Goal: Transaction & Acquisition: Download file/media

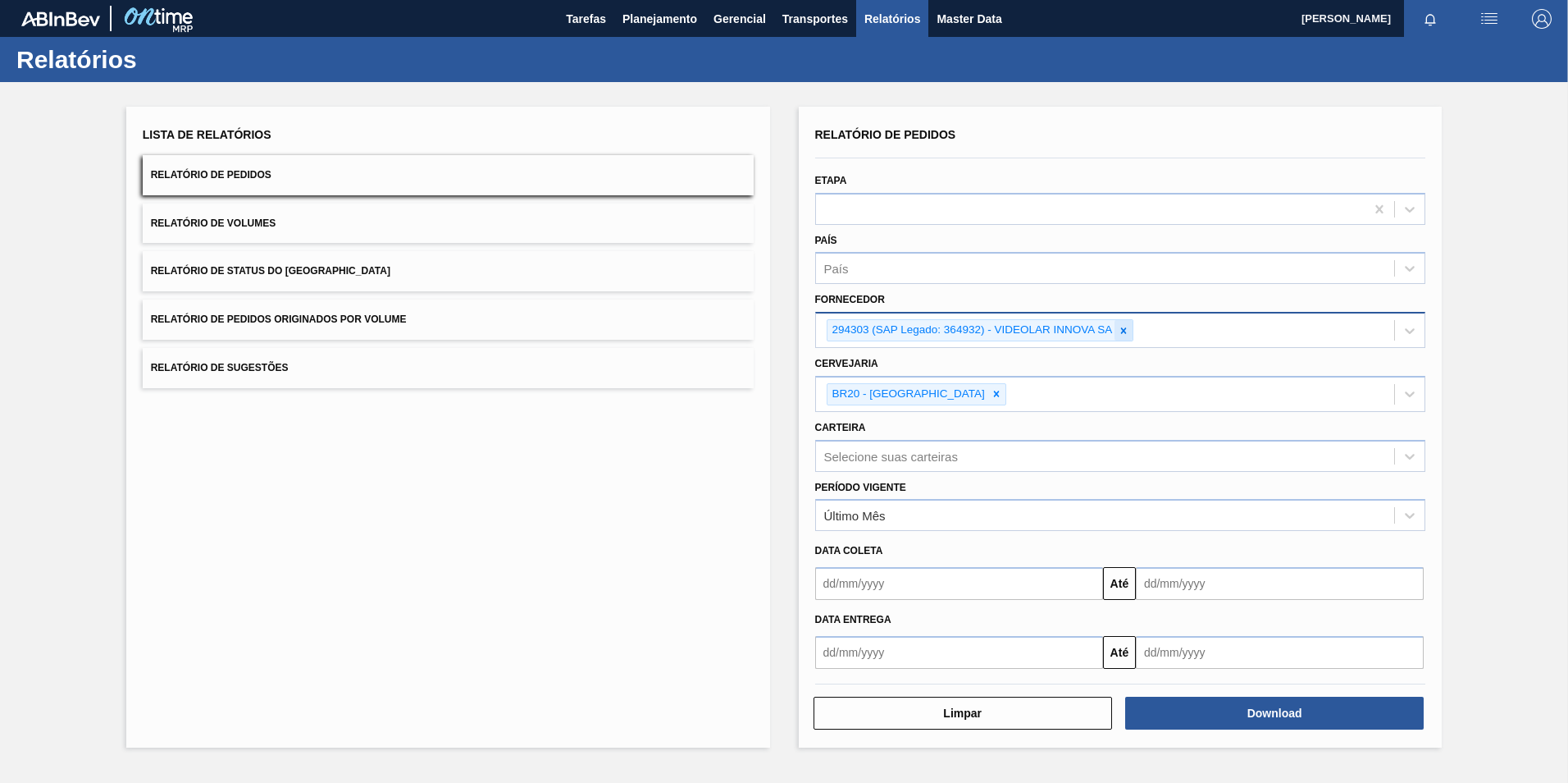
click at [1125, 330] on icon at bounding box center [1123, 330] width 12 height 12
paste input "280304"
type input "280304"
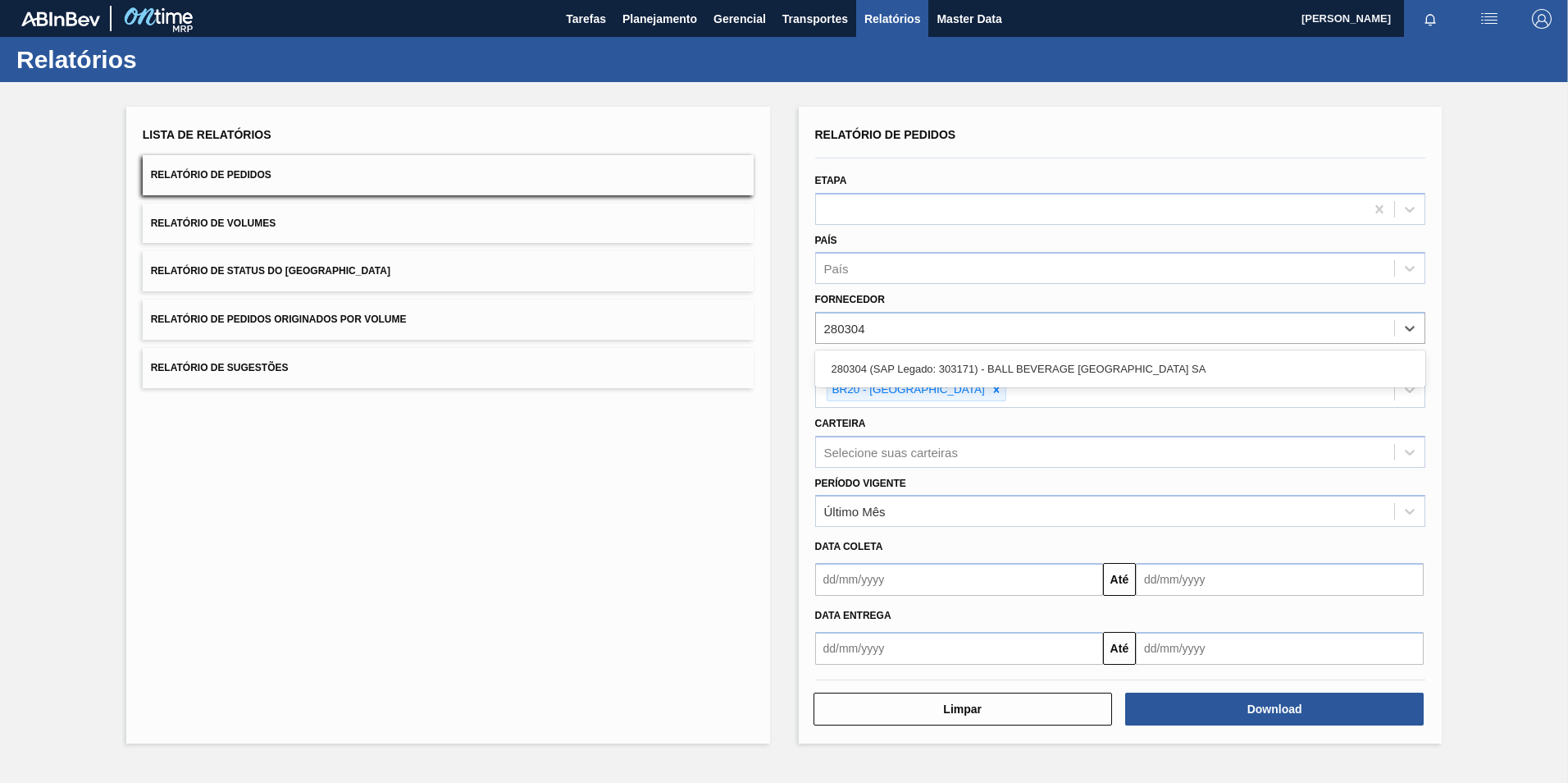
drag, startPoint x: 924, startPoint y: 371, endPoint x: 926, endPoint y: 381, distance: 10.2
click at [924, 373] on div "280304 (SAP Legado: 303171) - BALL BEVERAGE [GEOGRAPHIC_DATA] SA" at bounding box center [1121, 369] width 611 height 31
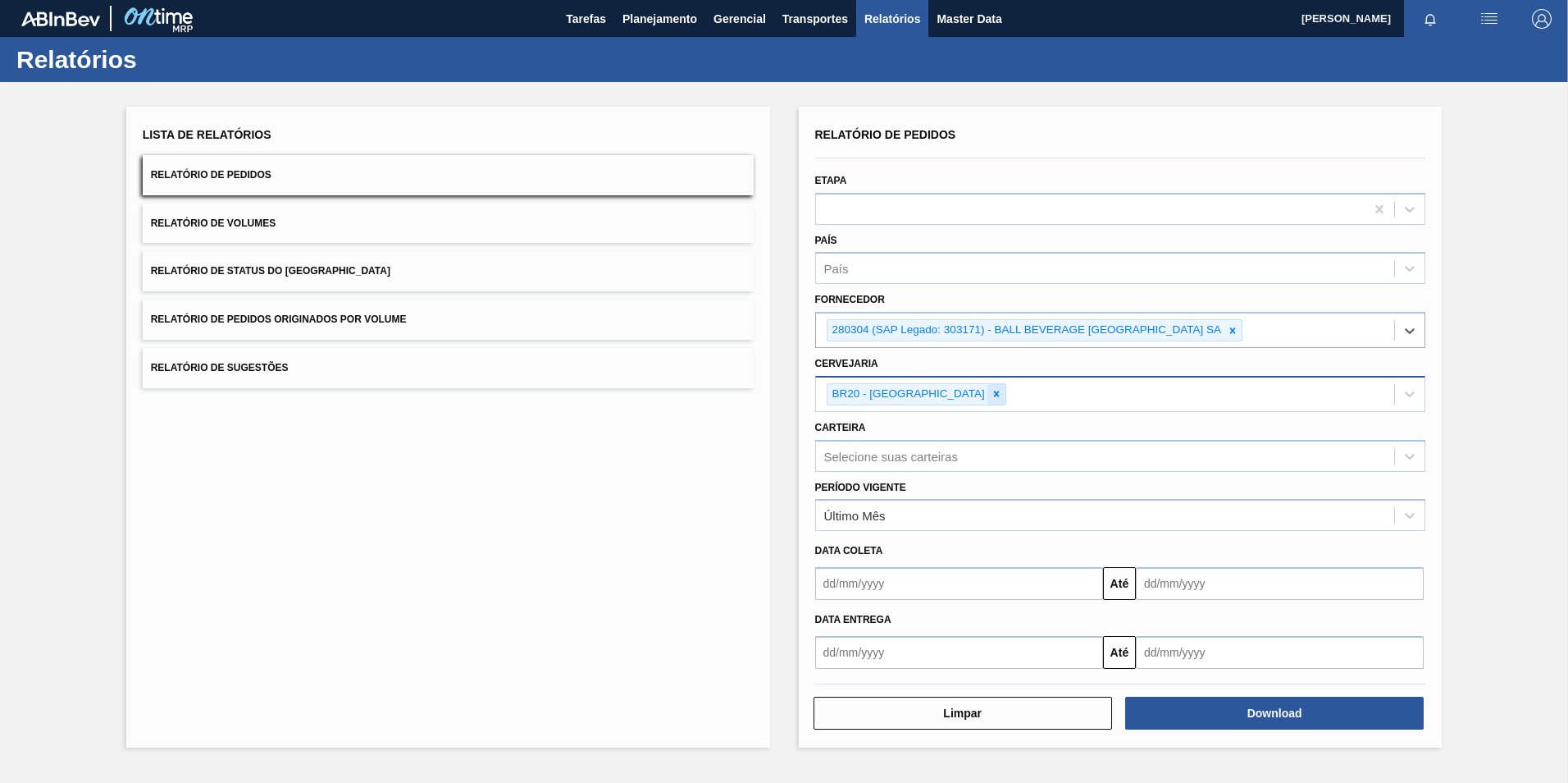
click at [991, 392] on icon at bounding box center [997, 394] width 12 height 12
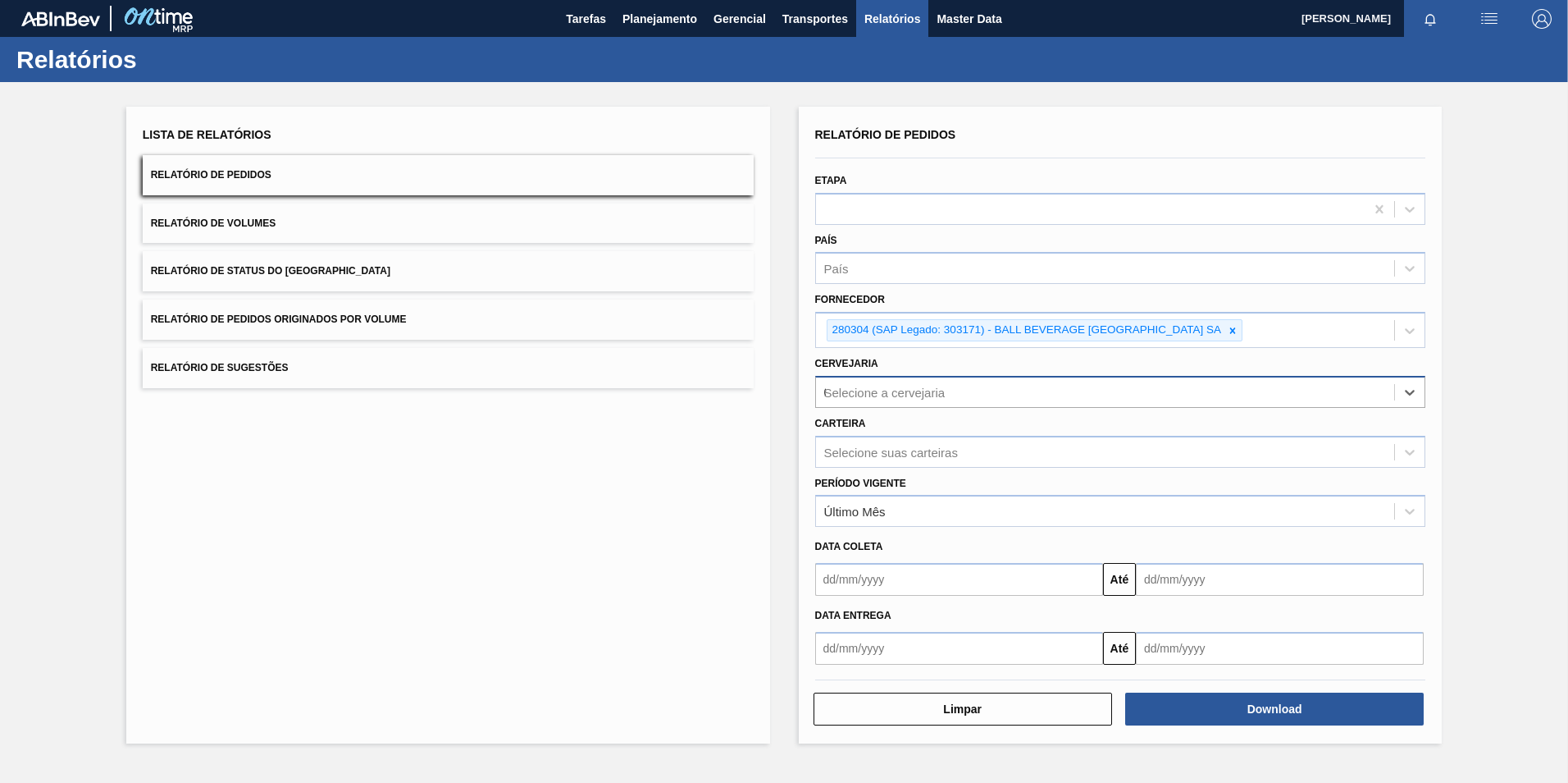
type input "09"
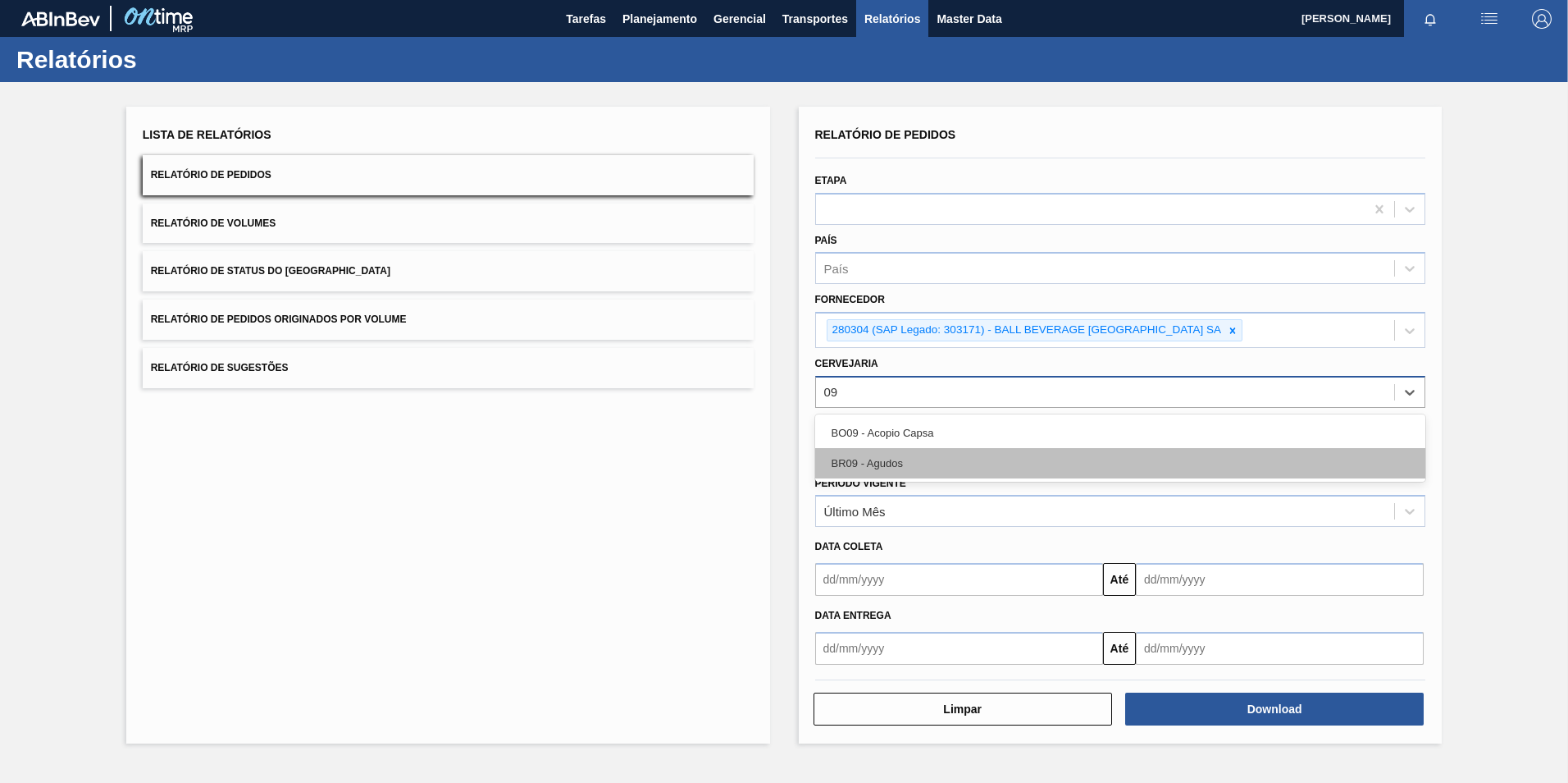
click at [938, 454] on div "BR09 - Agudos" at bounding box center [1121, 463] width 611 height 31
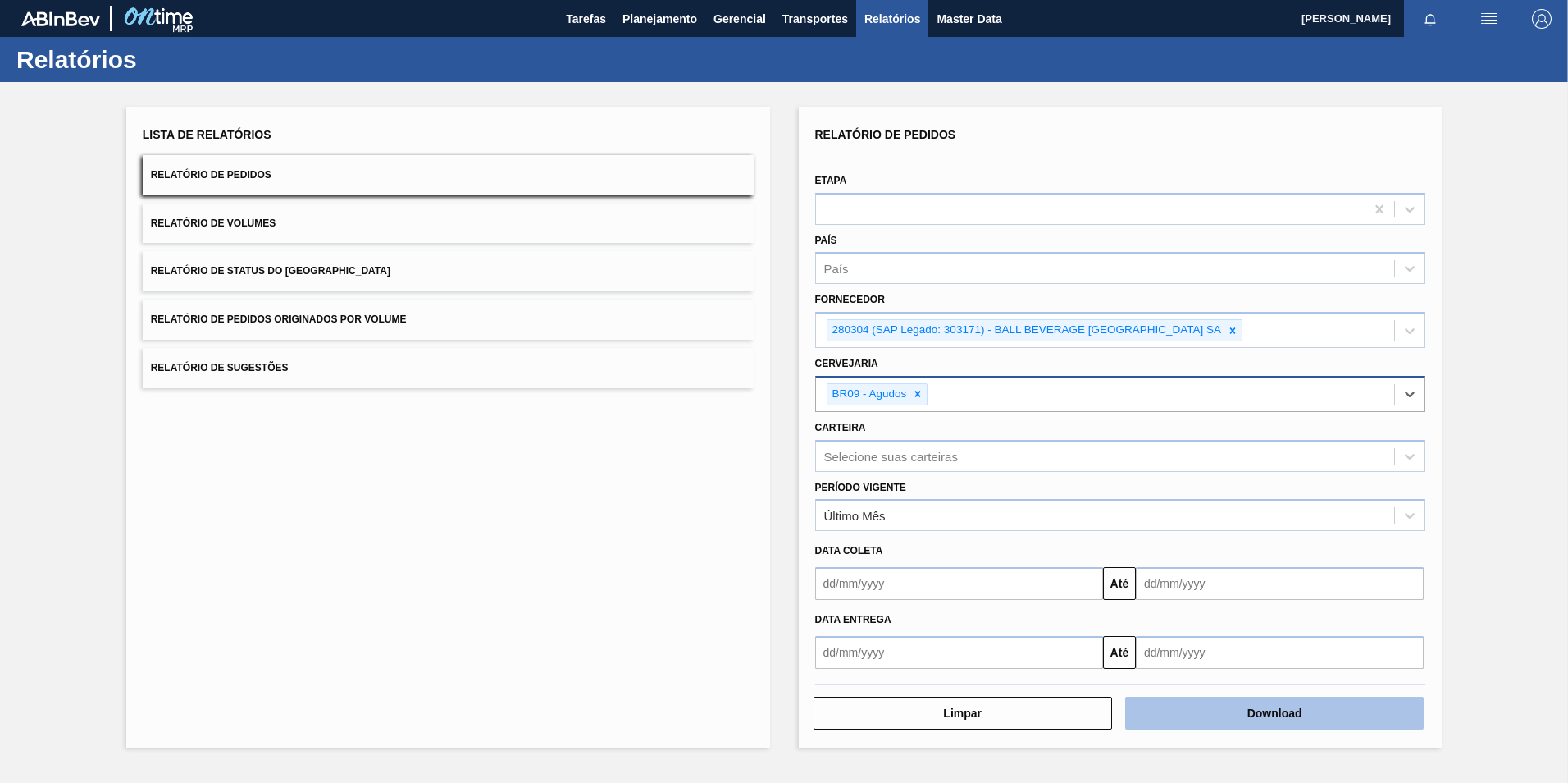
click at [1199, 714] on button "Download" at bounding box center [1274, 713] width 298 height 33
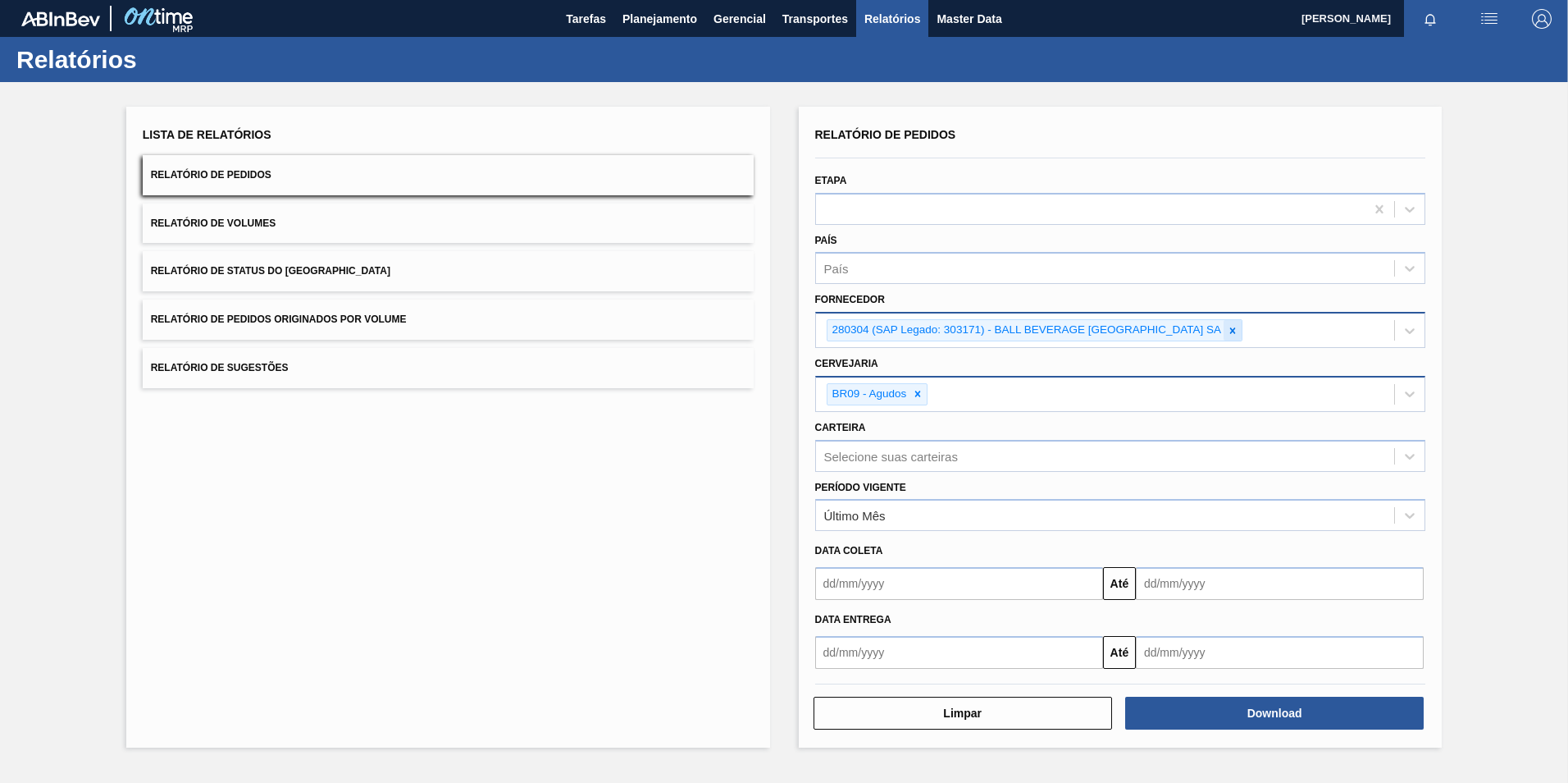
click at [1230, 327] on icon at bounding box center [1232, 330] width 12 height 12
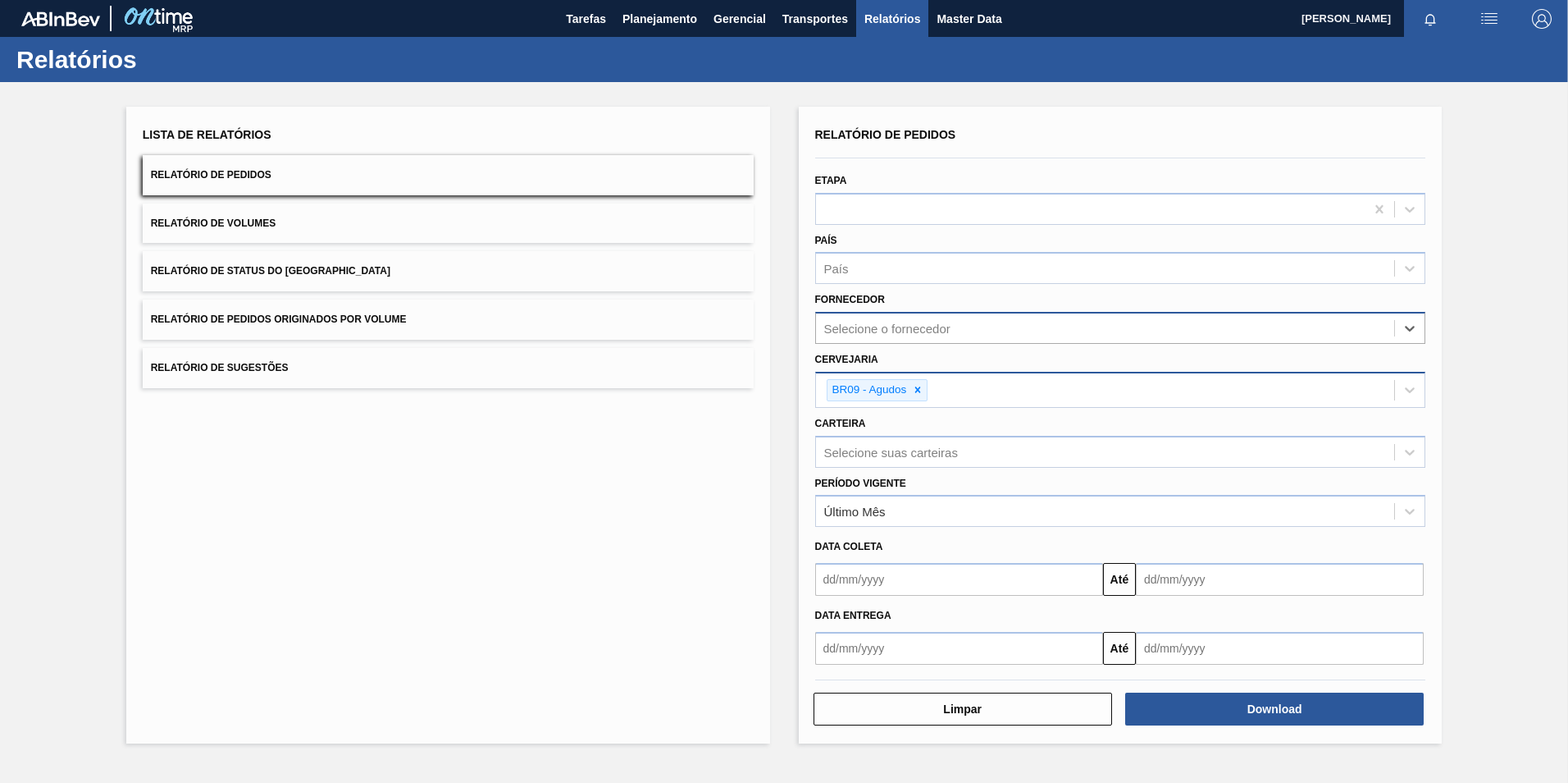
paste input "289877"
type input "289877"
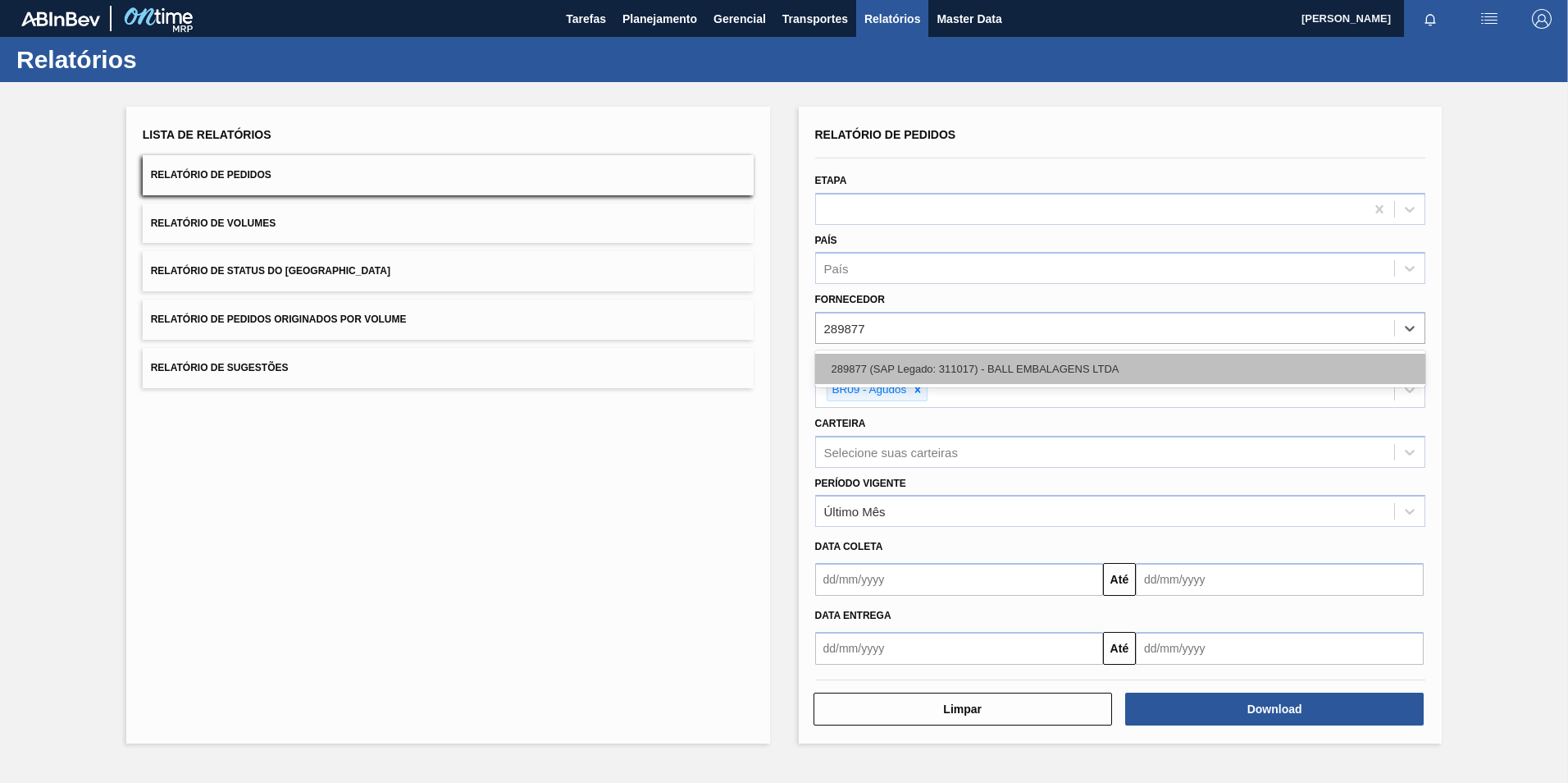
click at [954, 363] on div "289877 (SAP Legado: 311017) - BALL EMBALAGENS LTDA" at bounding box center [1121, 369] width 611 height 31
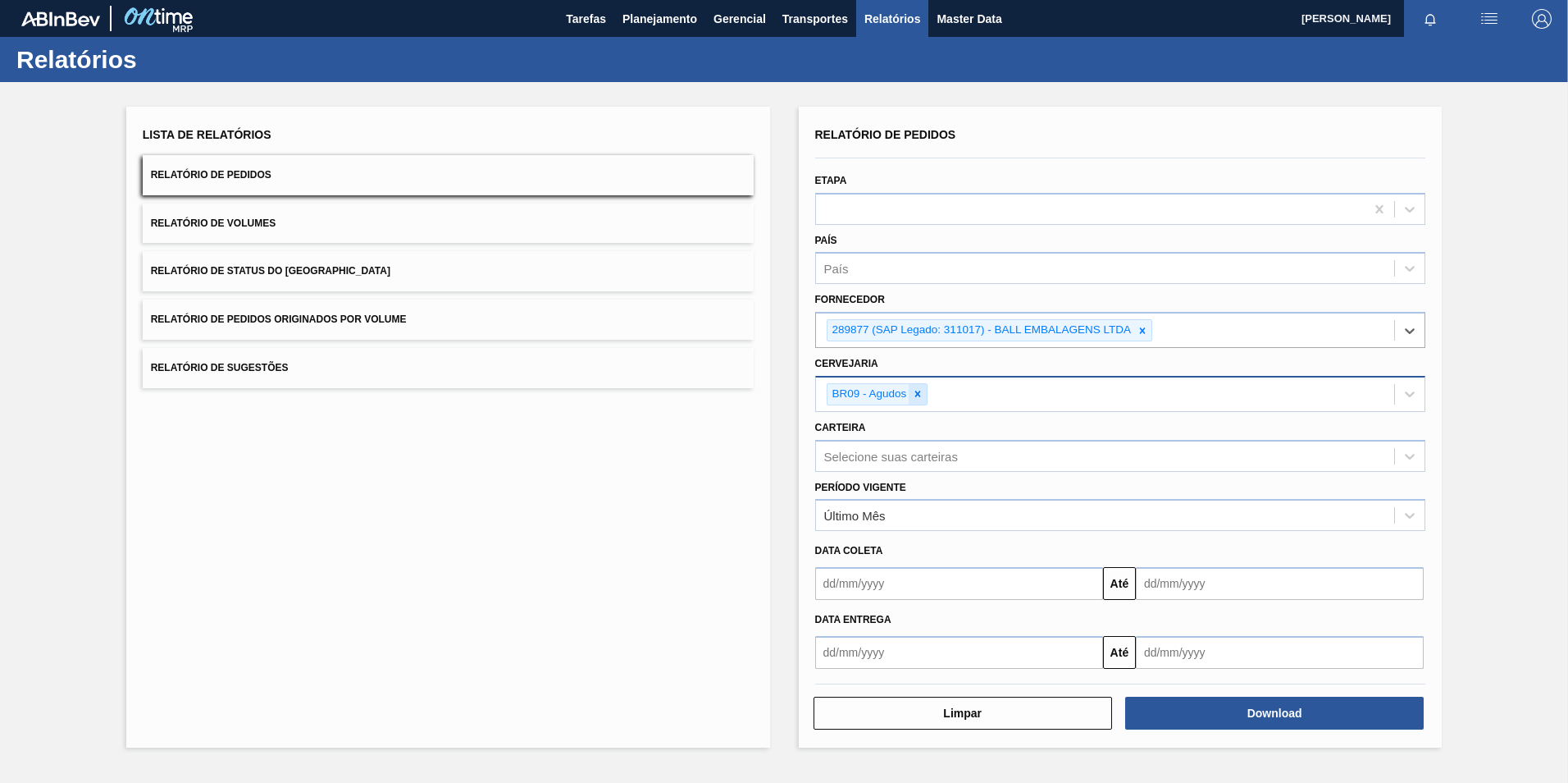
click at [920, 397] on icon at bounding box center [917, 394] width 12 height 12
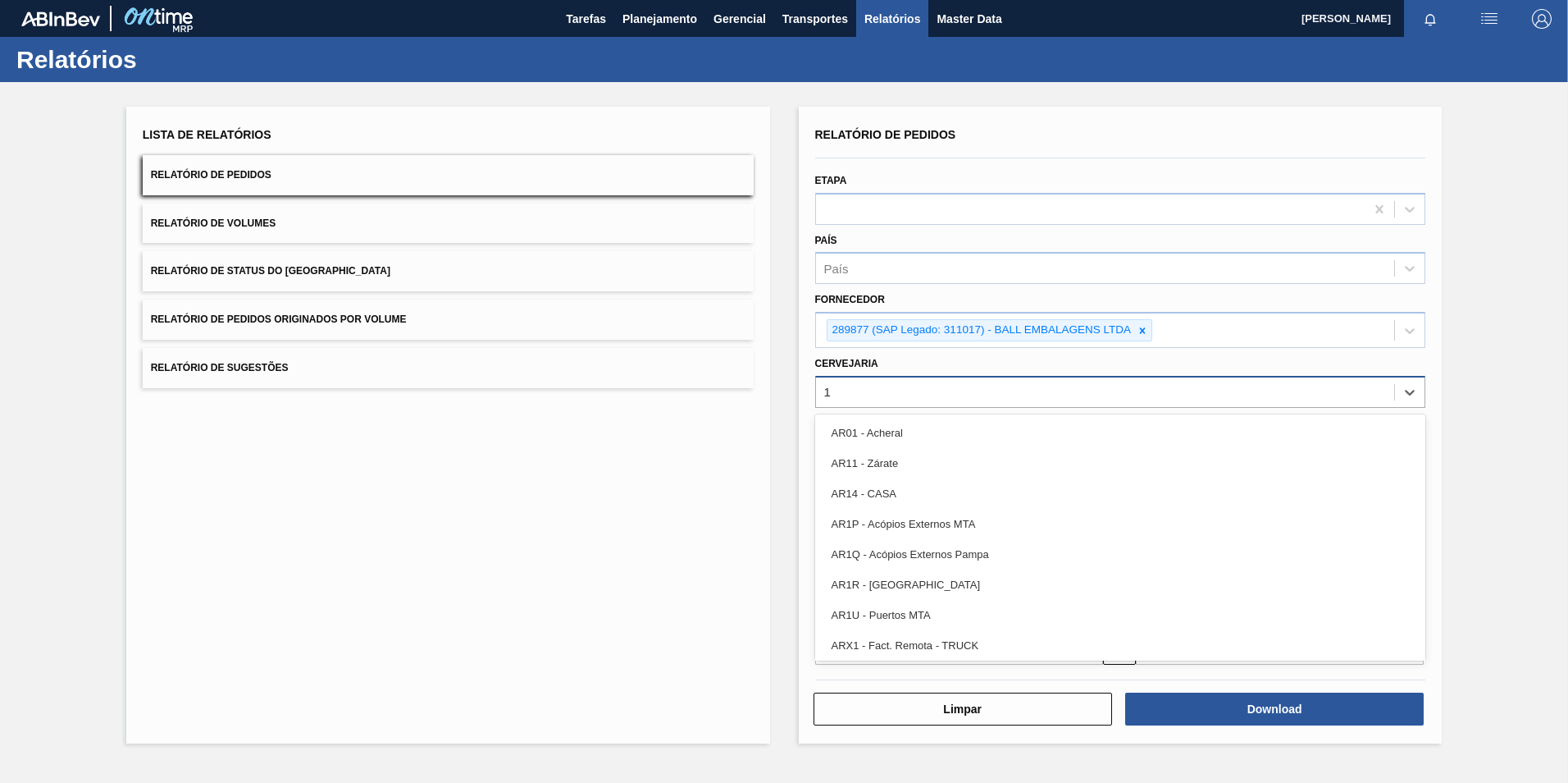
type input "13"
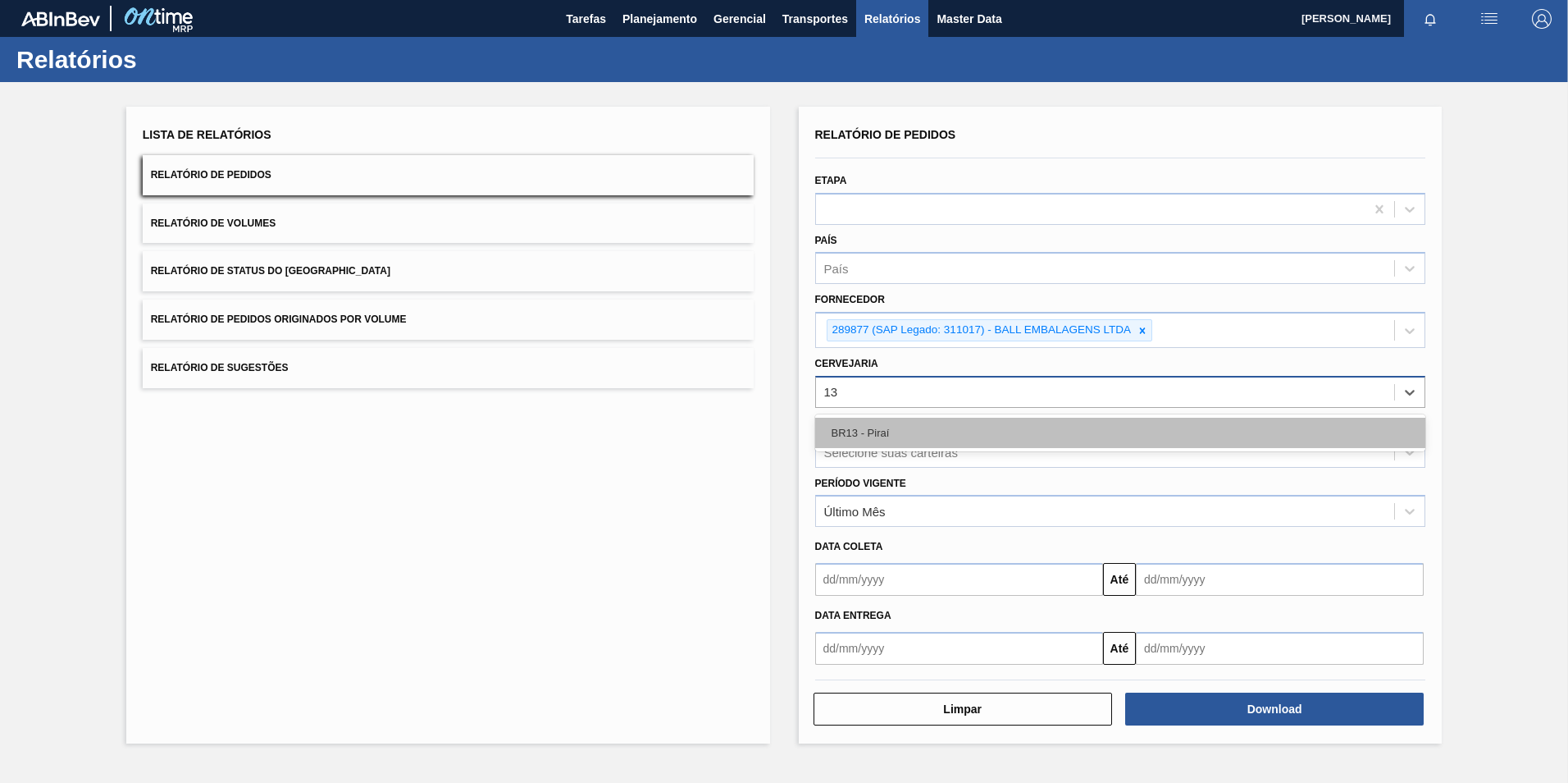
click at [869, 429] on div "BR13 - Piraí" at bounding box center [1121, 433] width 611 height 31
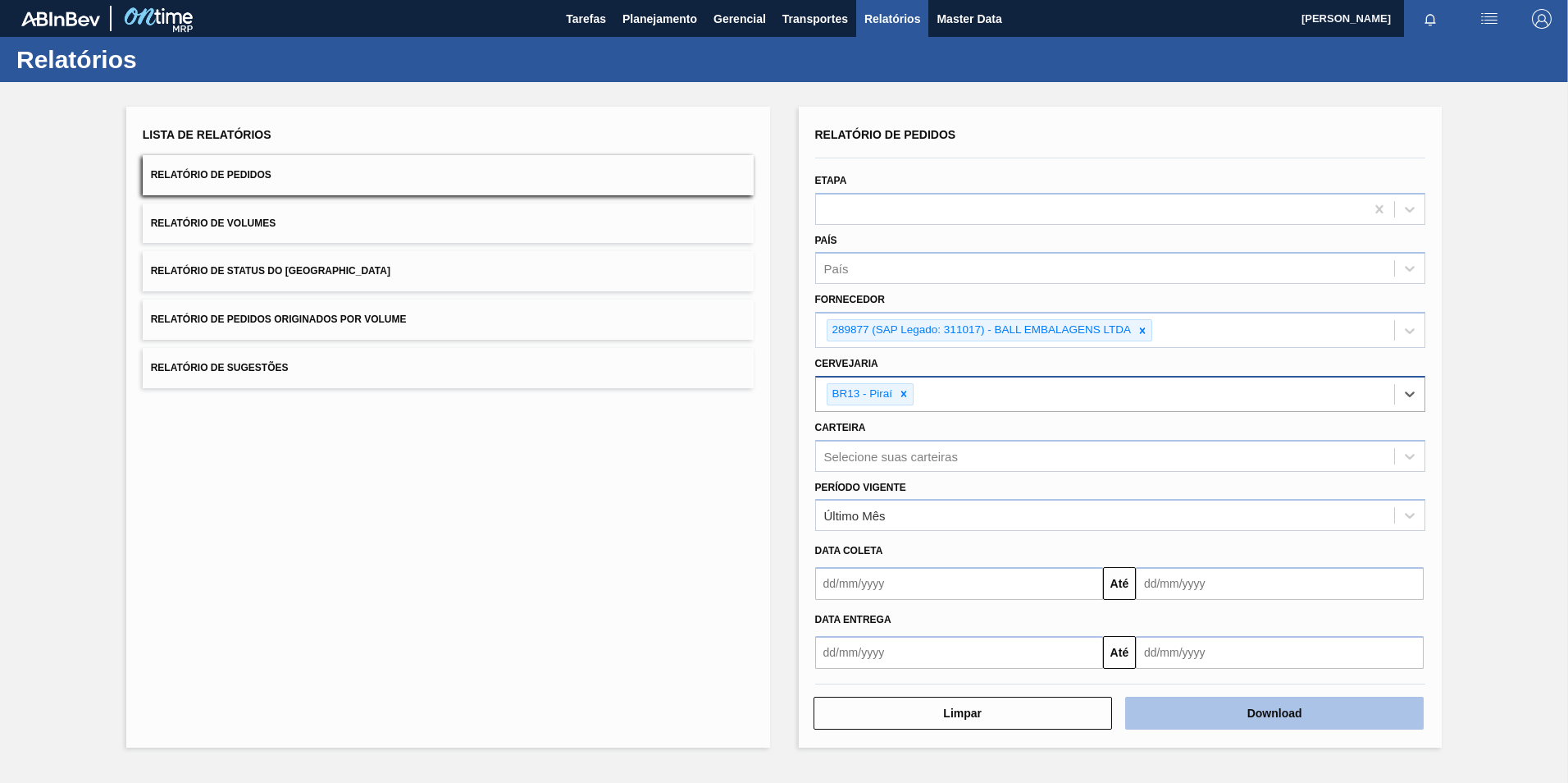
click at [1283, 707] on button "Download" at bounding box center [1274, 713] width 298 height 33
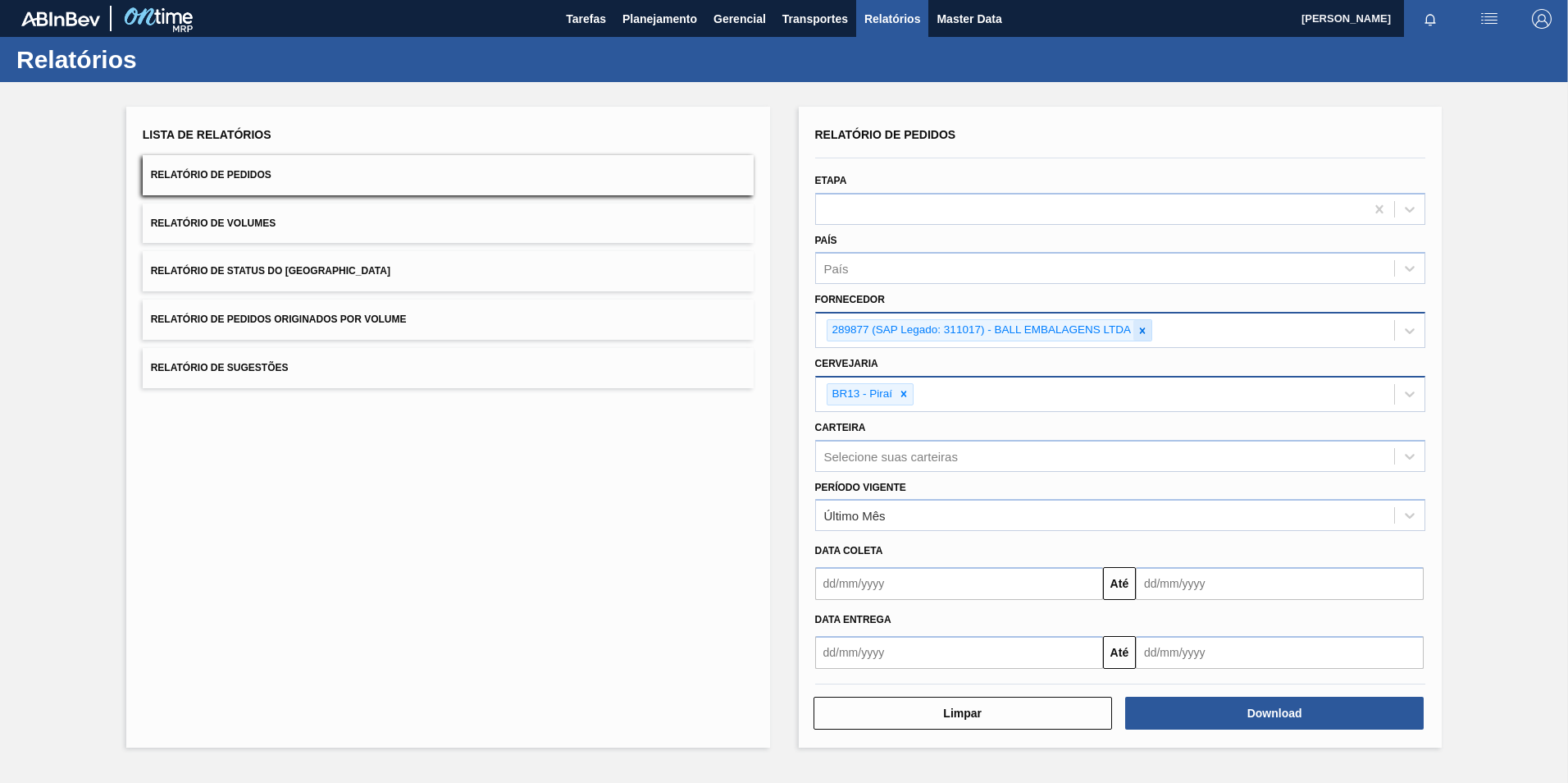
click at [1144, 330] on icon at bounding box center [1142, 330] width 12 height 12
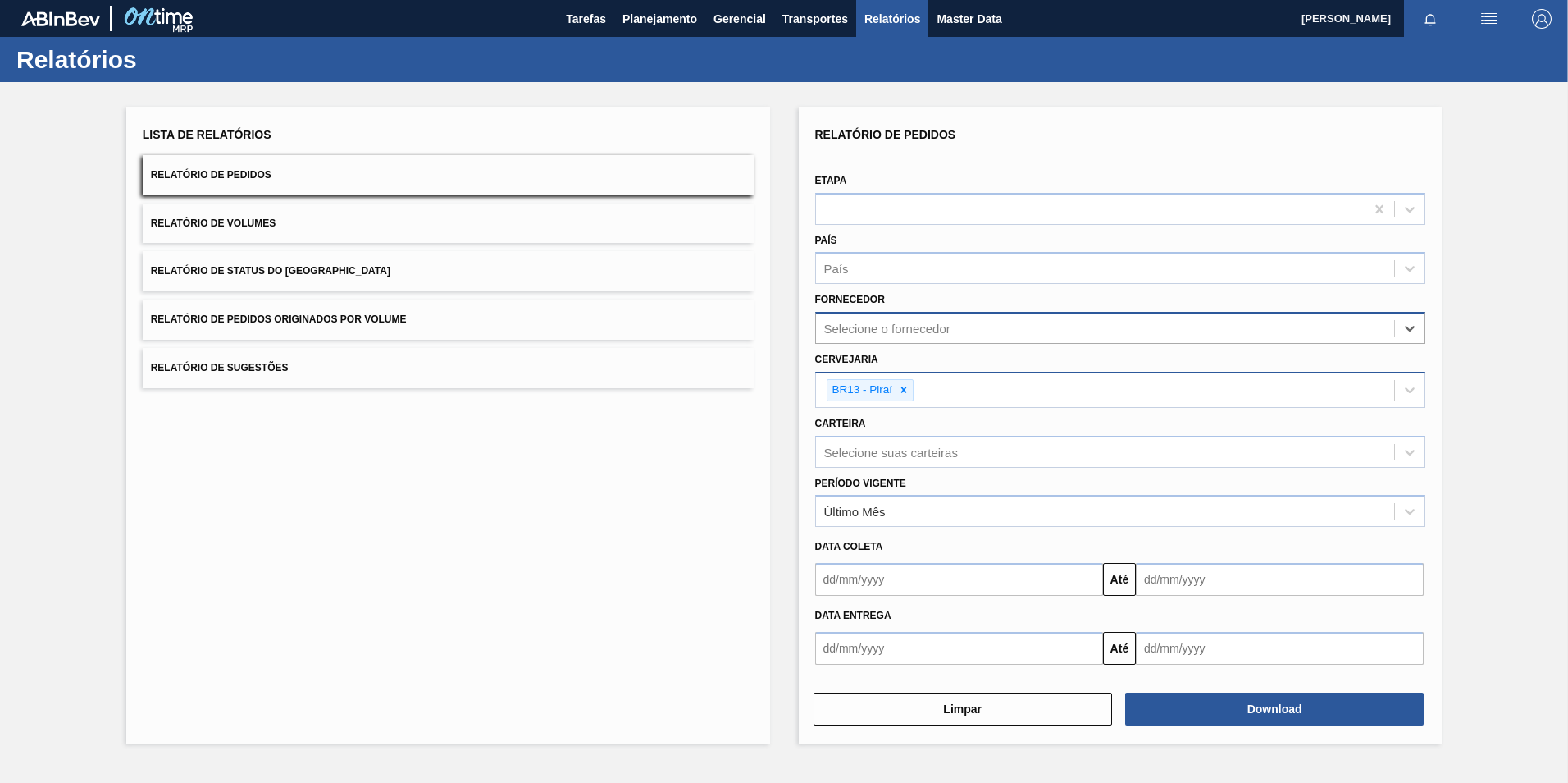
paste input "336207"
click at [898, 390] on icon at bounding box center [903, 389] width 12 height 12
type input "336207"
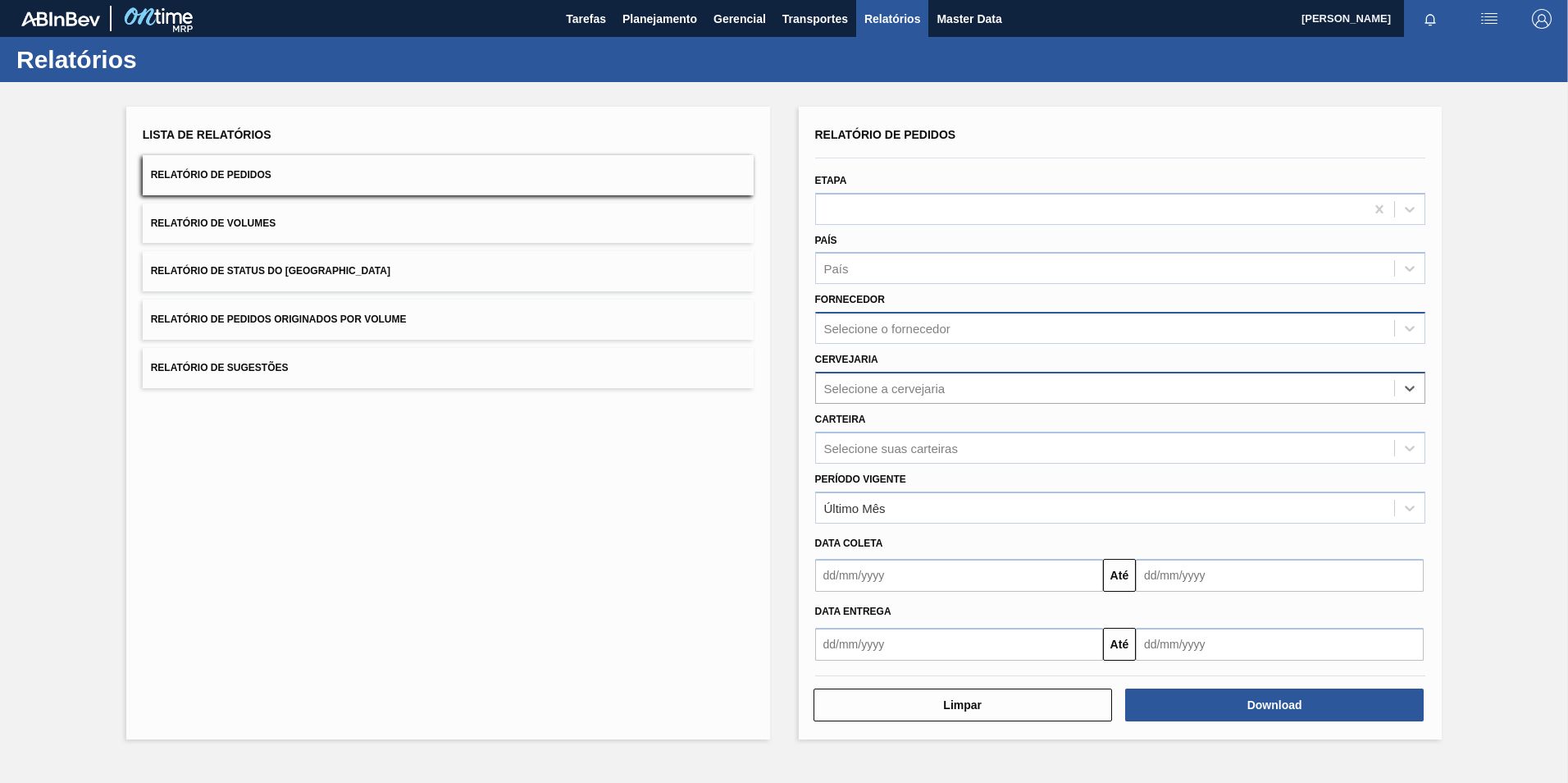
click at [870, 342] on div "Selecione o fornecedor" at bounding box center [1121, 328] width 611 height 32
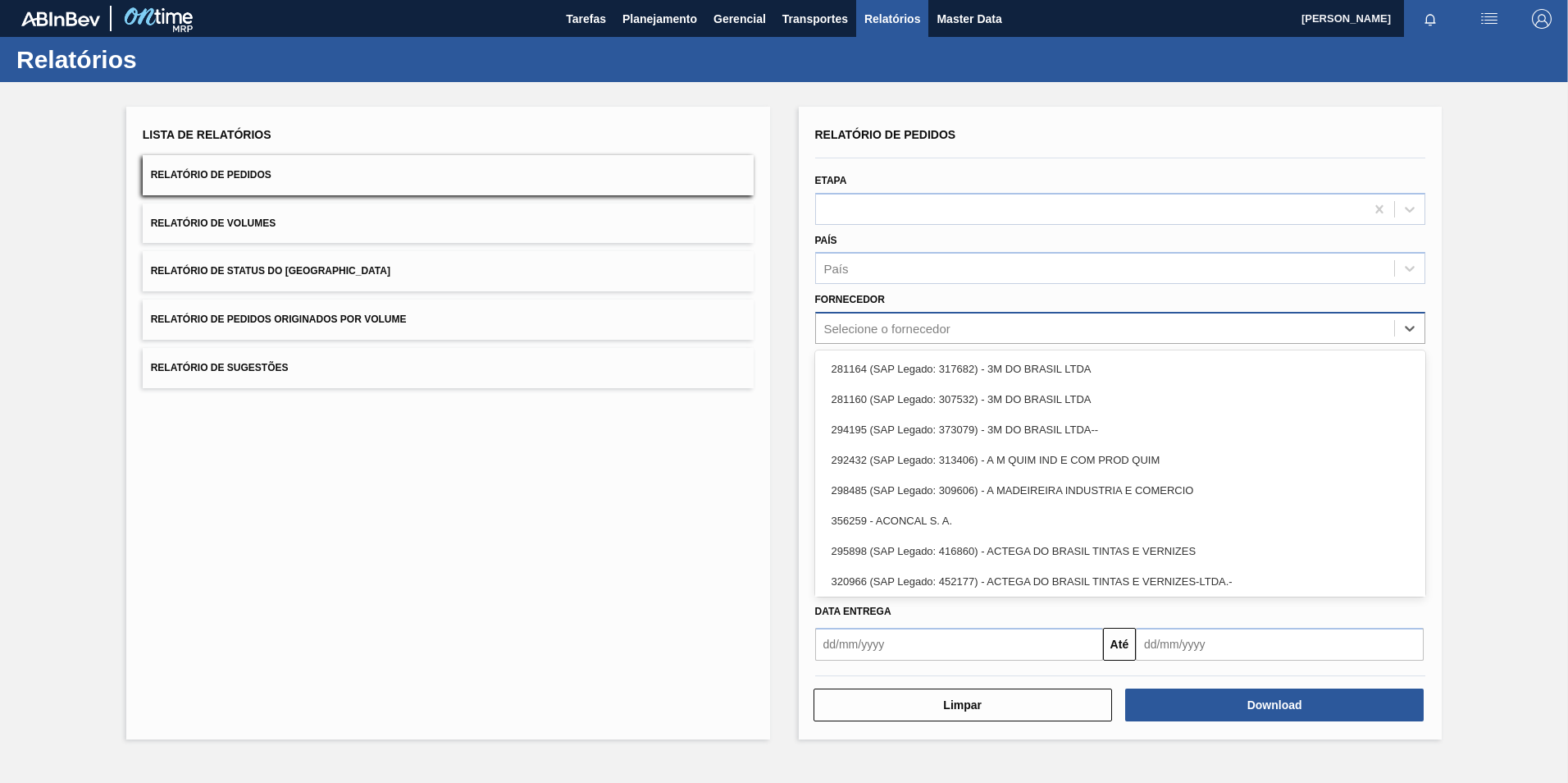
paste input "336207"
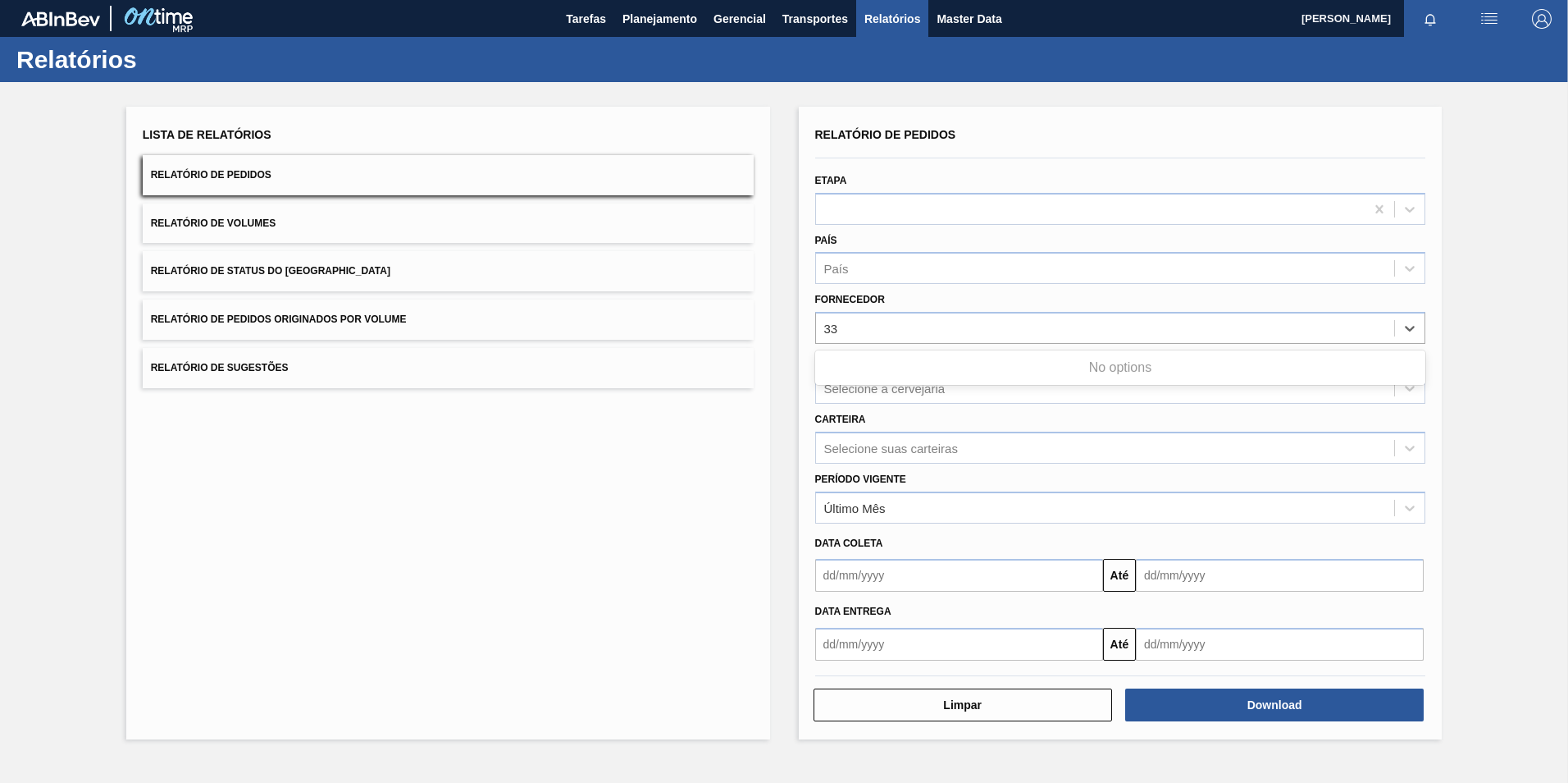
type input "3"
